Goal: Information Seeking & Learning: Learn about a topic

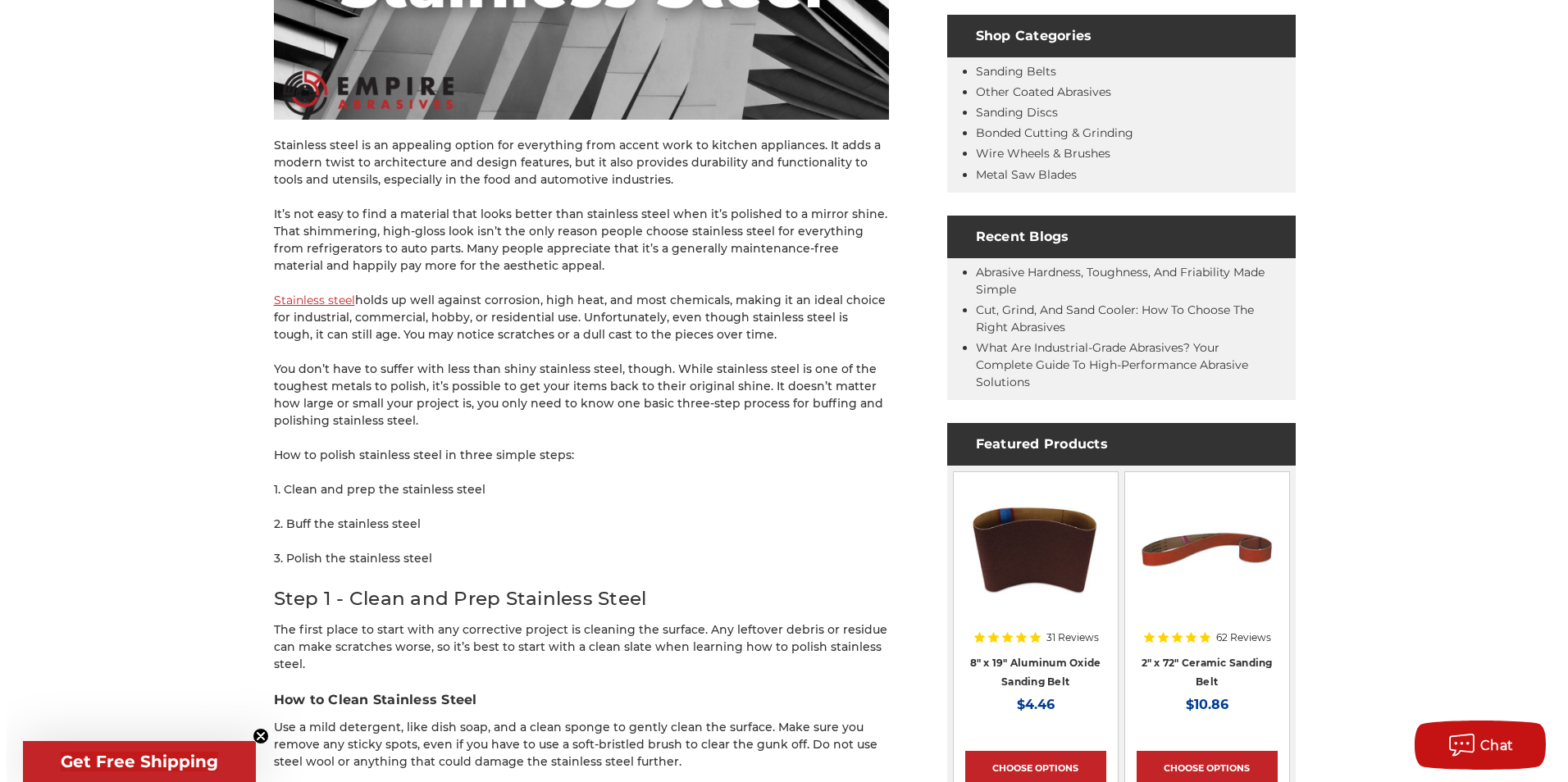
scroll to position [656, 0]
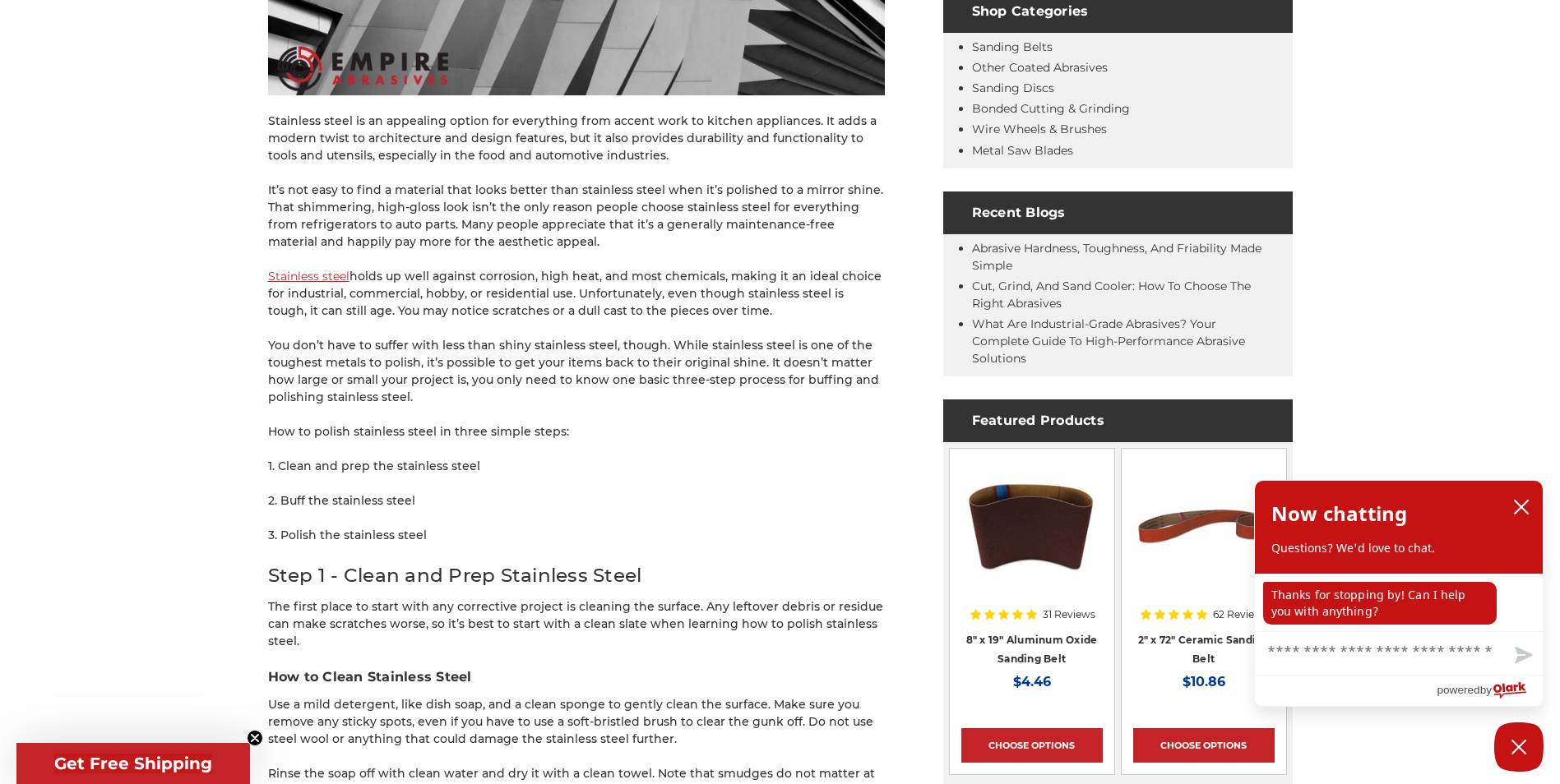
drag, startPoint x: 485, startPoint y: 396, endPoint x: 436, endPoint y: 401, distance: 49.3
click at [436, 401] on p "You don’t have to suffer with less than shiny stainless steel, though. While st…" at bounding box center [576, 371] width 617 height 69
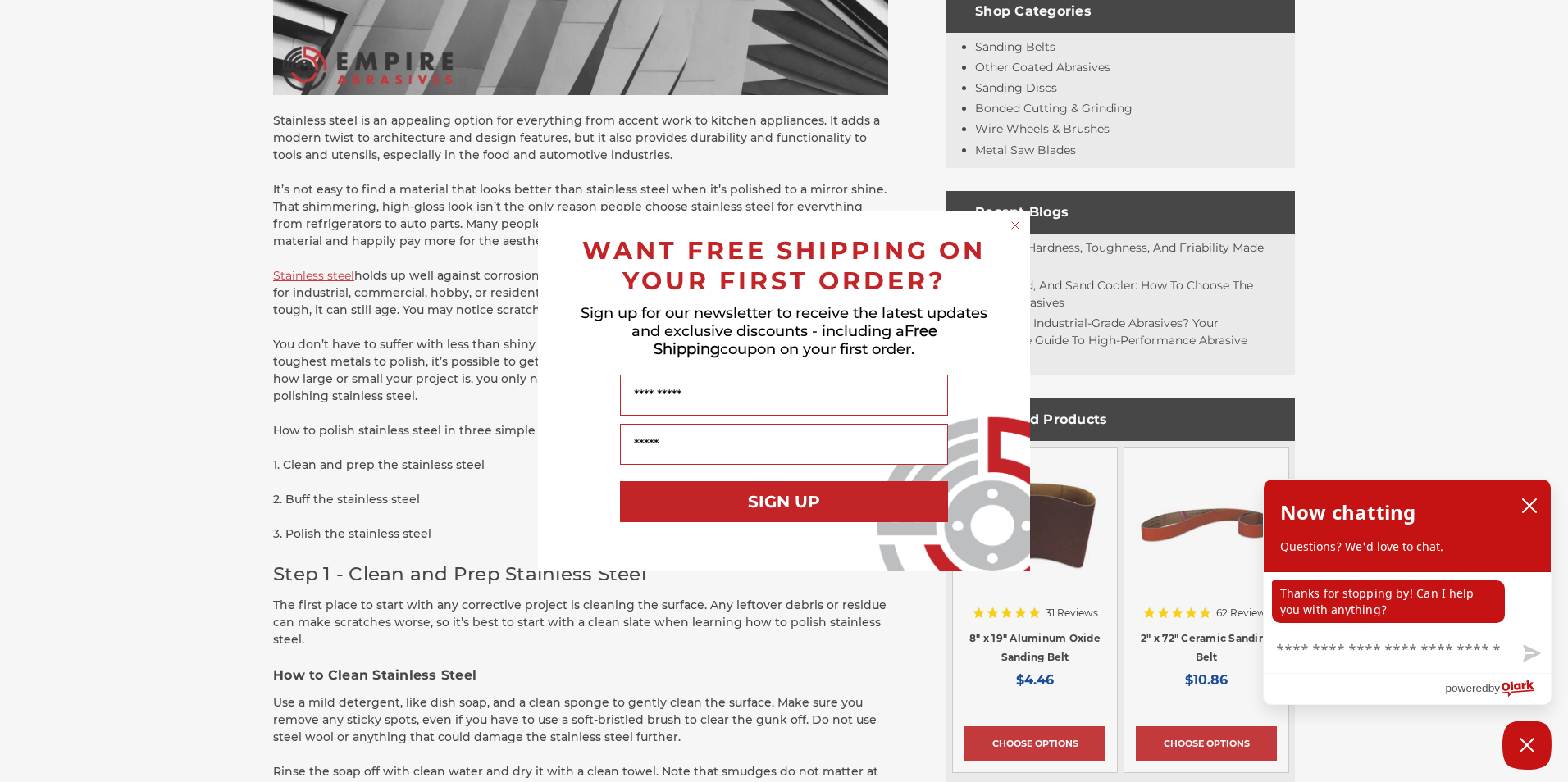
click at [1015, 224] on icon "Close dialog" at bounding box center [1015, 225] width 6 height 6
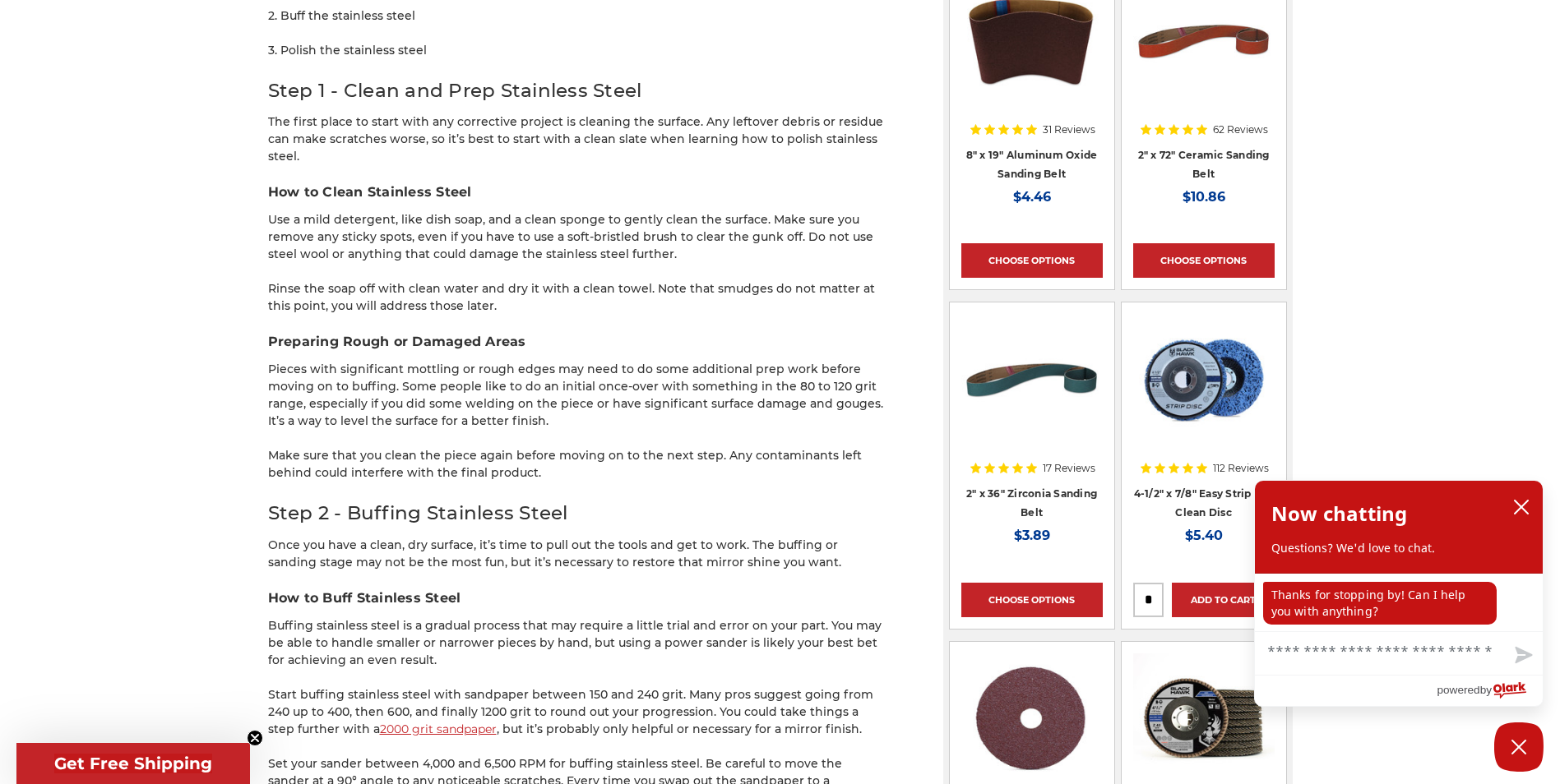
scroll to position [1151, 0]
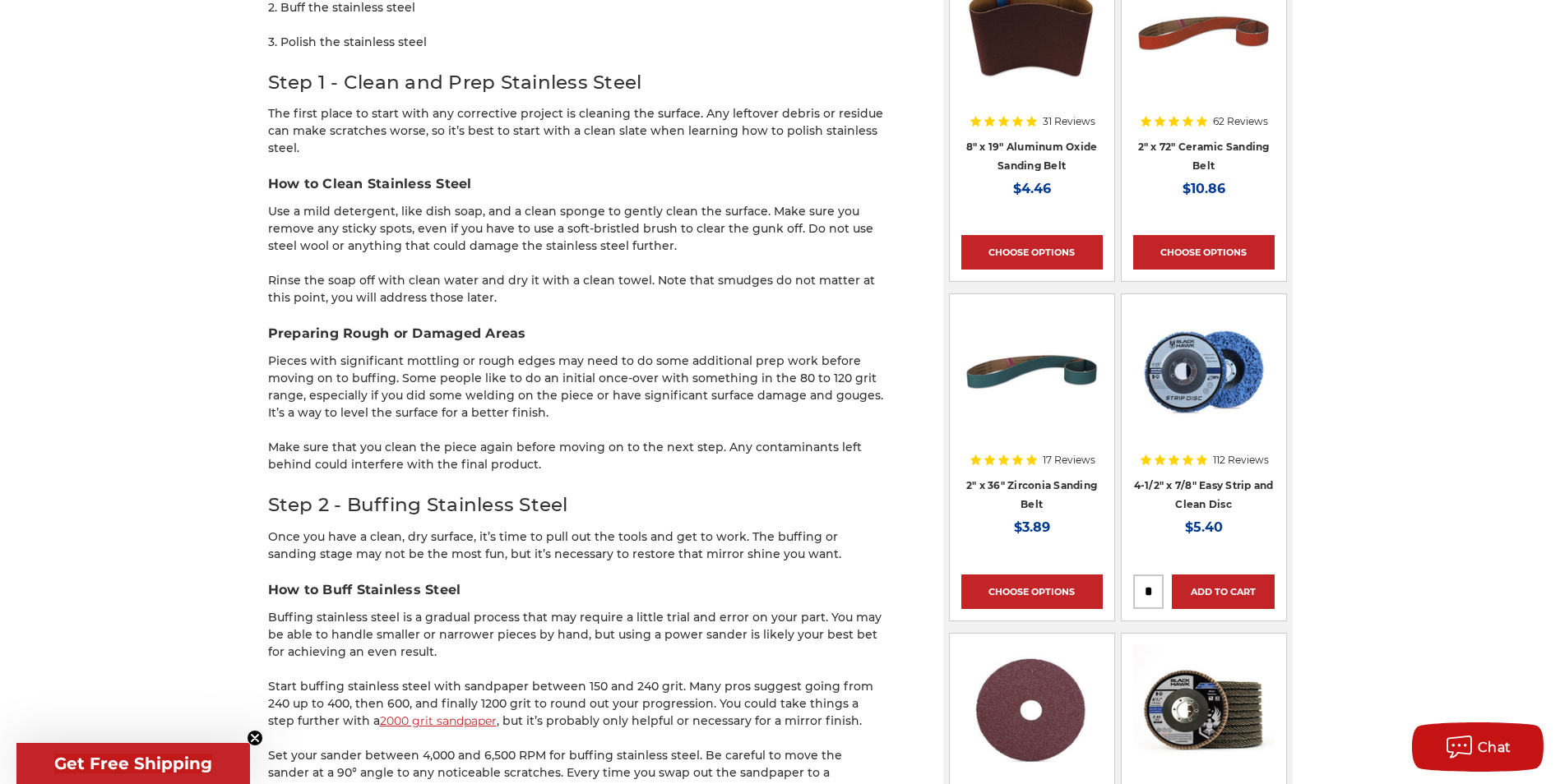
drag, startPoint x: 558, startPoint y: 409, endPoint x: 636, endPoint y: 495, distance: 116.1
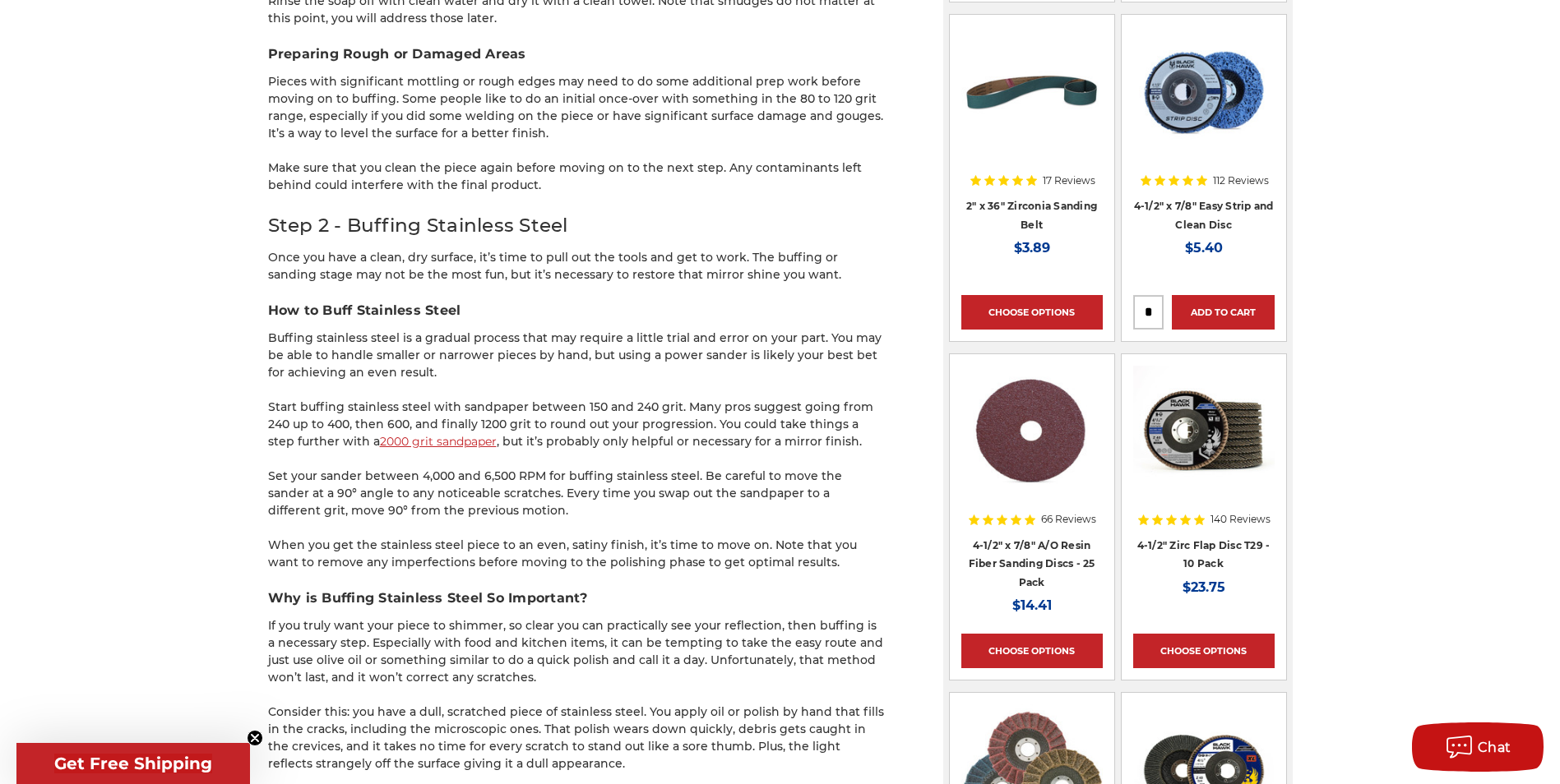
scroll to position [1480, 0]
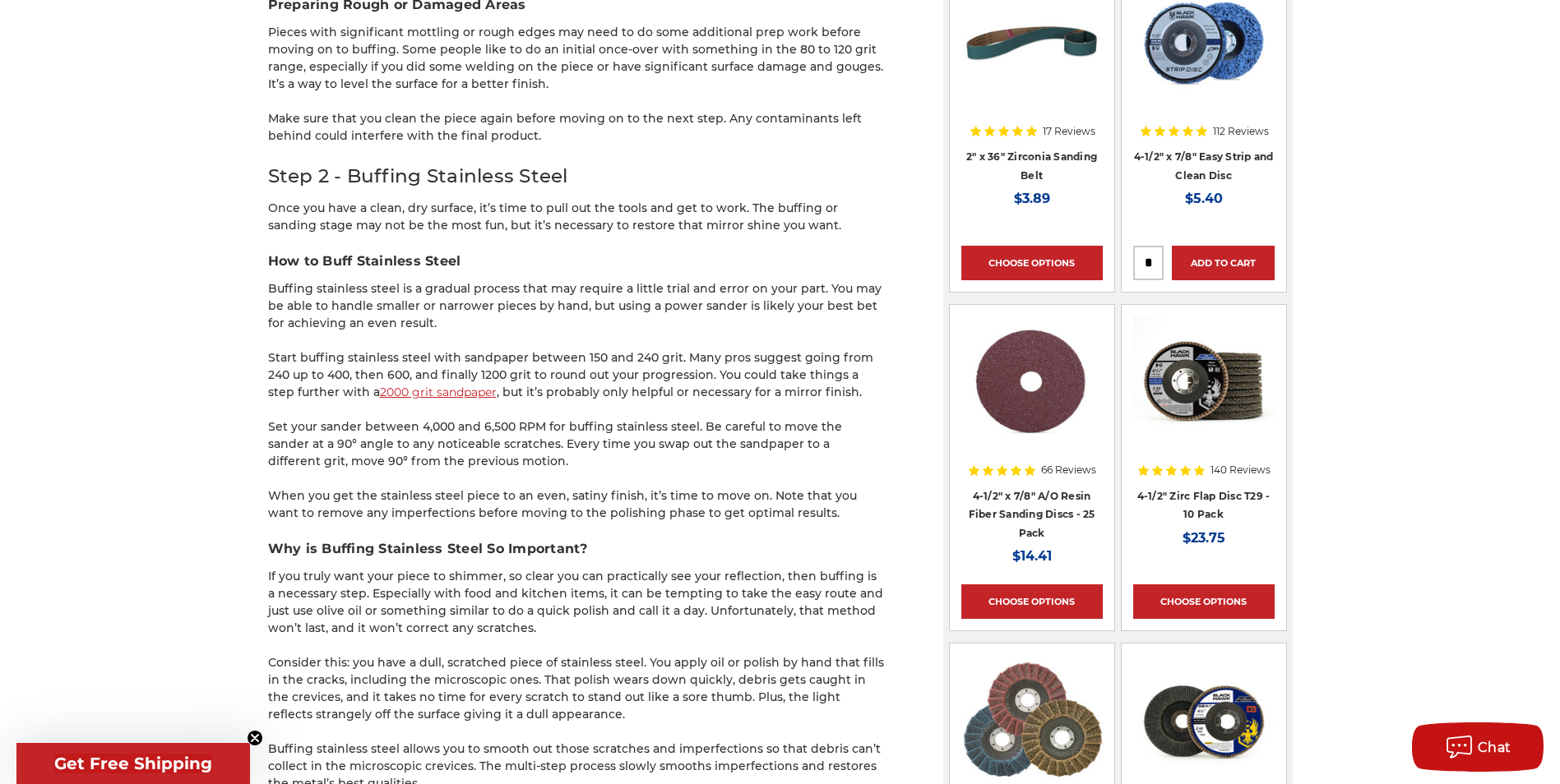
drag, startPoint x: 467, startPoint y: 323, endPoint x: 260, endPoint y: 284, distance: 210.6
click at [260, 284] on div "home blog how to buff & polish stainless steel - a beginner’s guide How to Buff…" at bounding box center [780, 715] width 1163 height 4032
drag, startPoint x: 507, startPoint y: 459, endPoint x: 264, endPoint y: 434, distance: 244.3
click at [264, 434] on div "home blog how to buff & polish stainless steel - a beginner’s guide How to Buff…" at bounding box center [780, 715] width 1163 height 4032
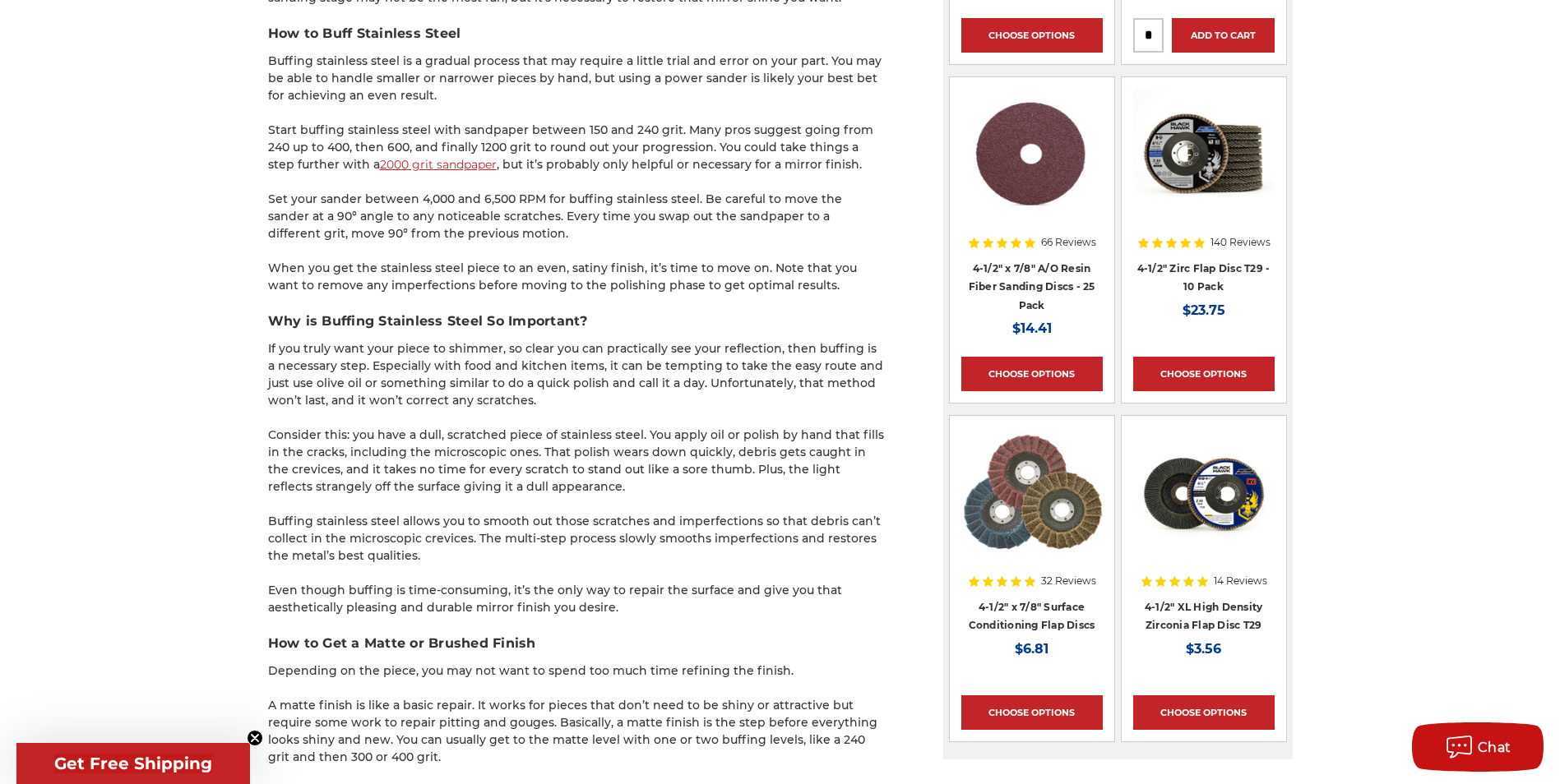
scroll to position [1727, 0]
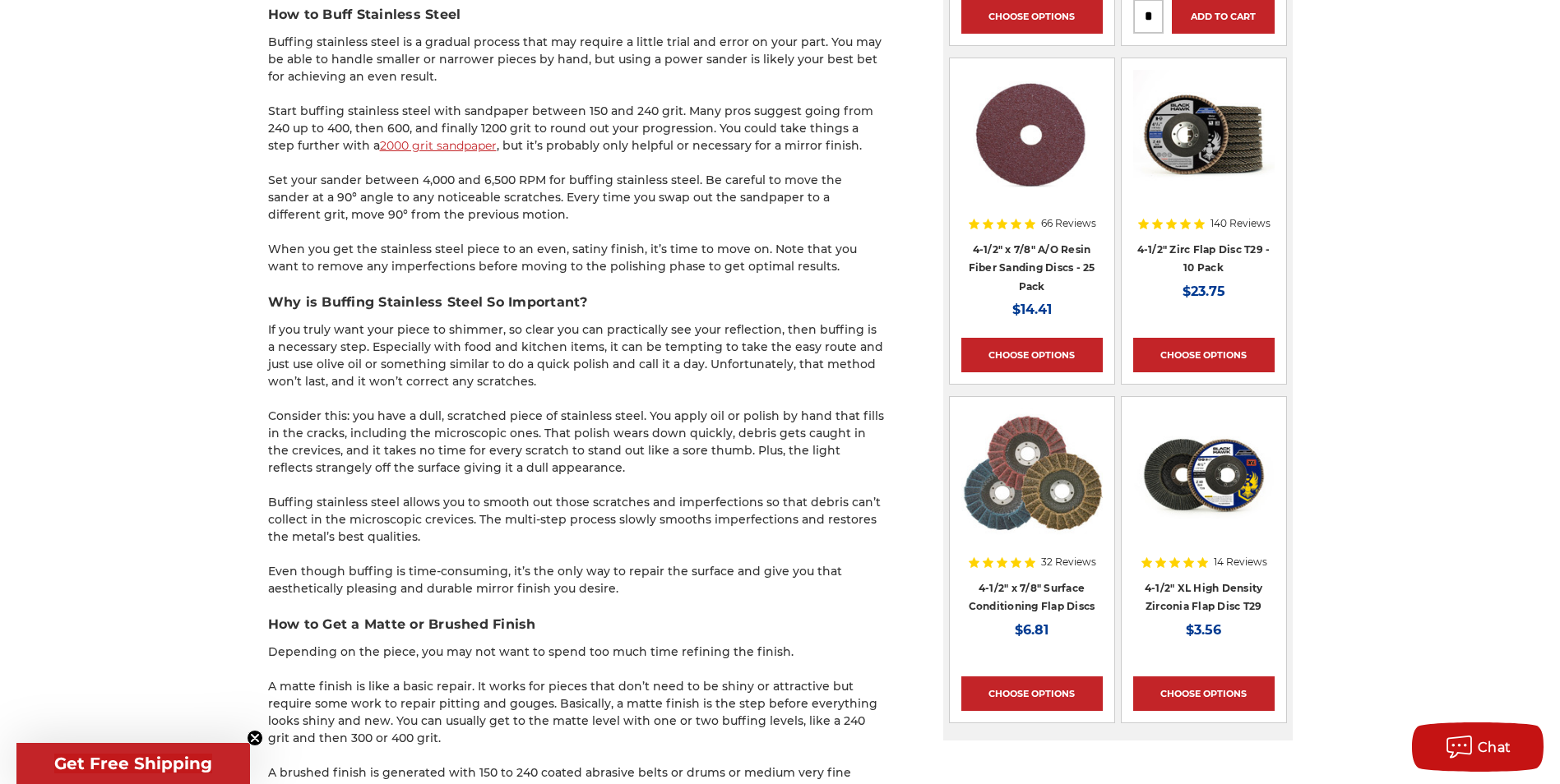
drag, startPoint x: 263, startPoint y: 328, endPoint x: 577, endPoint y: 378, distance: 318.0
click at [577, 378] on div "home blog how to buff & polish stainless steel - a beginner’s guide How to Buff…" at bounding box center [780, 469] width 1163 height 4032
drag, startPoint x: 577, startPoint y: 378, endPoint x: 552, endPoint y: 385, distance: 26.0
click at [552, 385] on p "If you truly want your piece to shimmer, so clear you can practically see your …" at bounding box center [576, 356] width 617 height 69
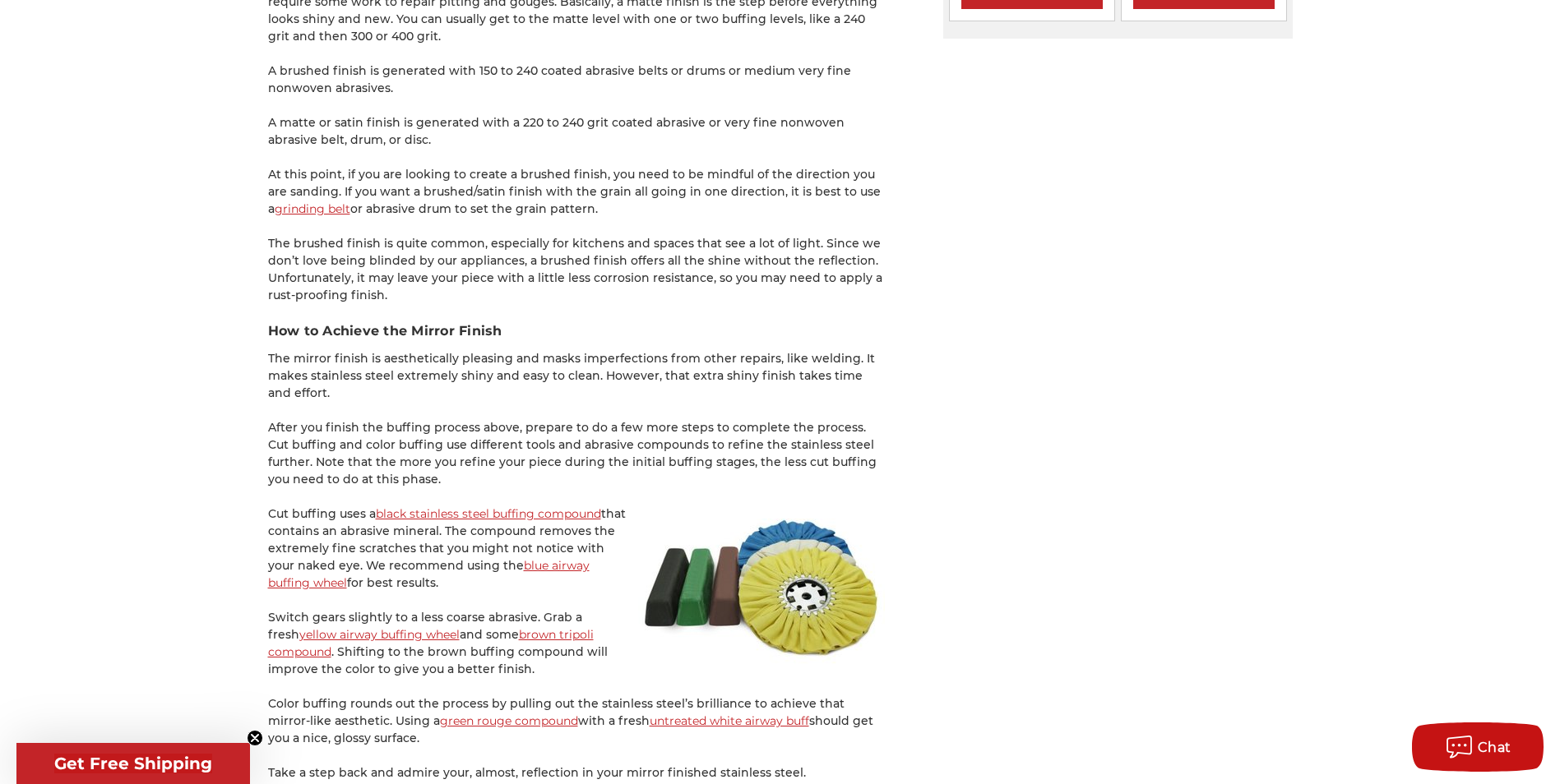
scroll to position [2549, 0]
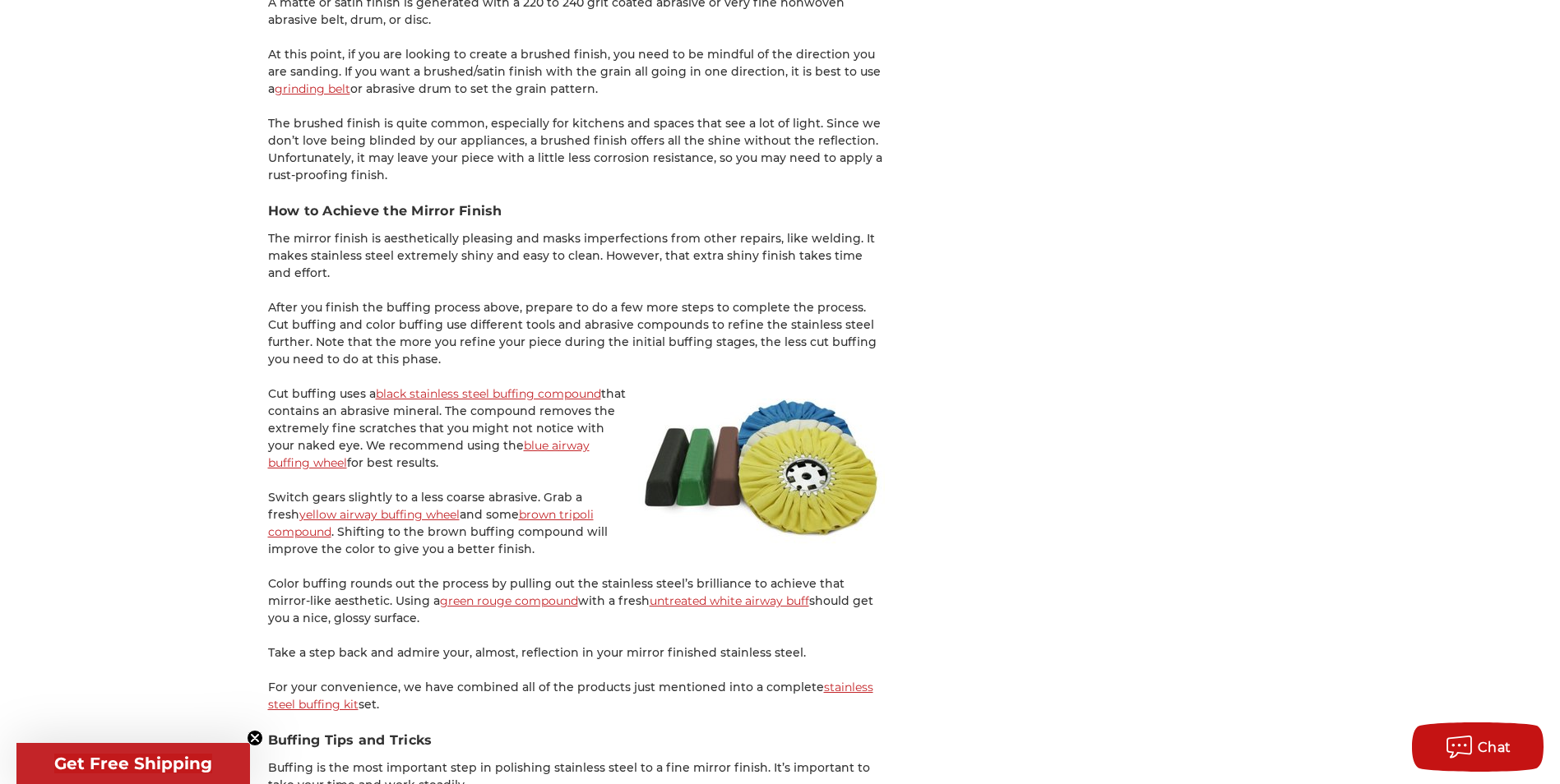
drag, startPoint x: 322, startPoint y: 273, endPoint x: 444, endPoint y: 361, distance: 150.4
drag, startPoint x: 444, startPoint y: 361, endPoint x: 273, endPoint y: 389, distance: 173.3
click at [273, 389] on p "Cut buffing uses a black stainless steel buffing compound that contains an abra…" at bounding box center [576, 429] width 617 height 86
drag, startPoint x: 273, startPoint y: 389, endPoint x: 233, endPoint y: 387, distance: 40.0
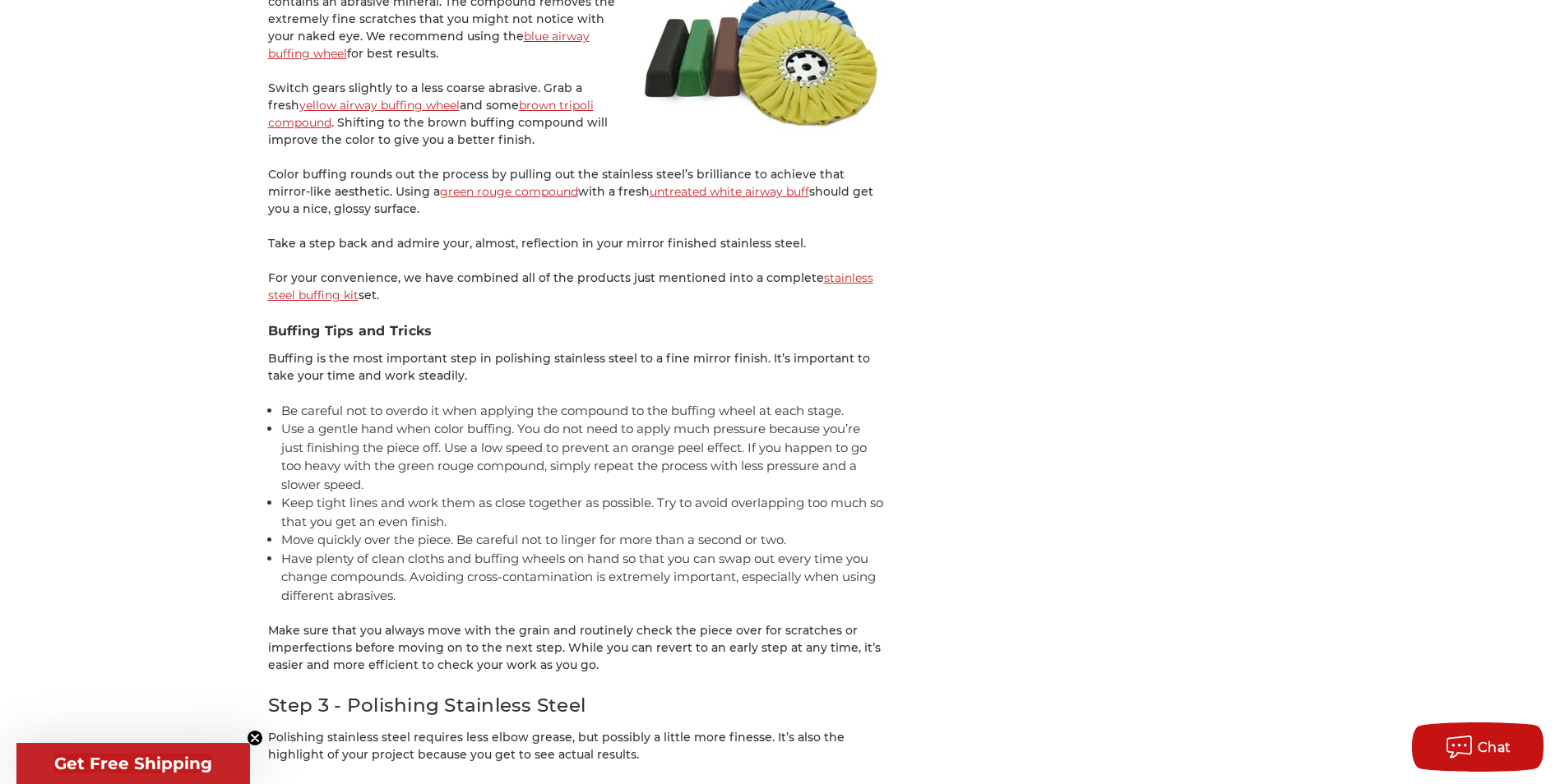
scroll to position [2960, 0]
